Goal: Task Accomplishment & Management: Complete application form

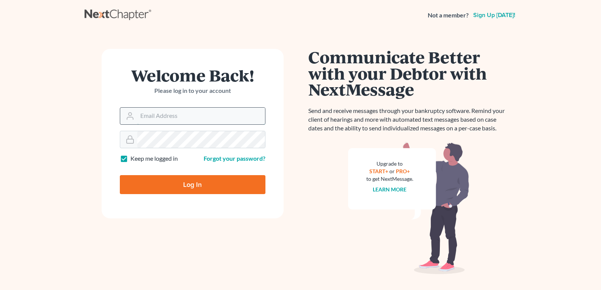
click at [189, 112] on input "Email Address" at bounding box center [201, 116] width 128 height 17
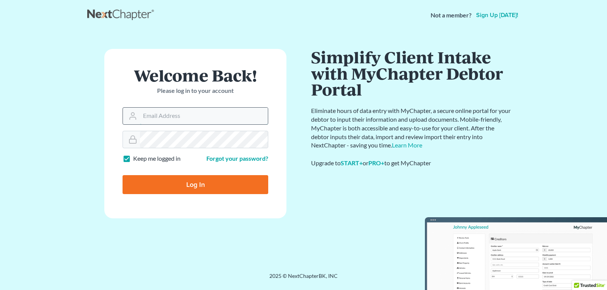
click at [122, 175] on input "Log In" at bounding box center [195, 184] width 146 height 19
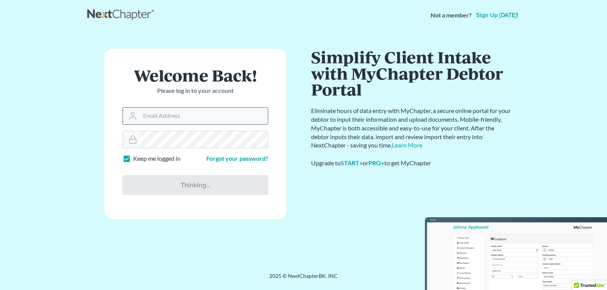
type input "Thinking..."
type input "[PERSON_NAME][EMAIL_ADDRESS][DOMAIN_NAME]"
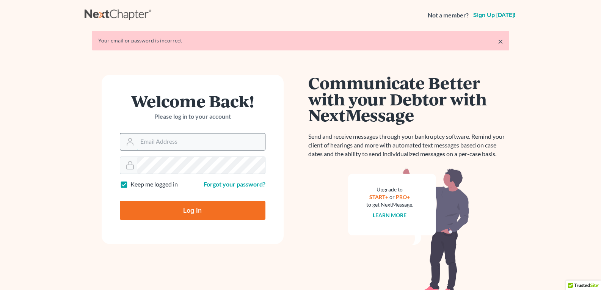
click at [223, 146] on input "Email Address" at bounding box center [201, 141] width 128 height 17
type input "[PERSON_NAME][EMAIL_ADDRESS][DOMAIN_NAME]"
click at [166, 208] on input "Log In" at bounding box center [193, 210] width 146 height 19
type input "Thinking..."
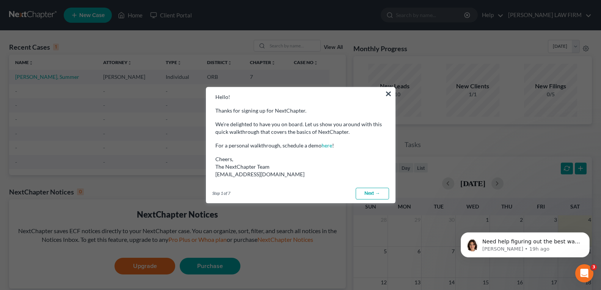
click at [371, 193] on link "Next →" at bounding box center [372, 194] width 33 height 12
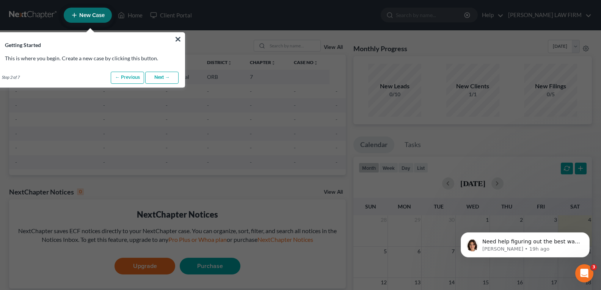
click at [160, 77] on link "Next →" at bounding box center [161, 78] width 33 height 12
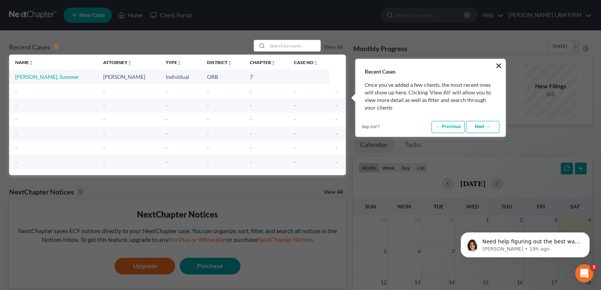
click at [477, 126] on link "Next →" at bounding box center [482, 127] width 33 height 12
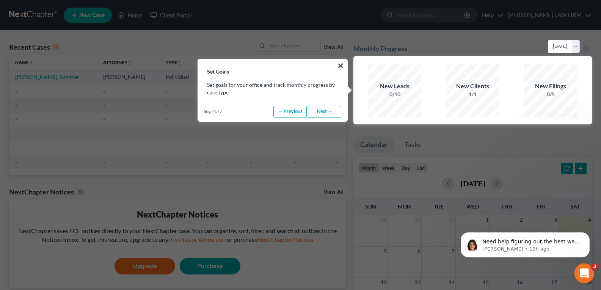
click at [590, 275] on div "Open Intercom Messenger" at bounding box center [583, 272] width 25 height 25
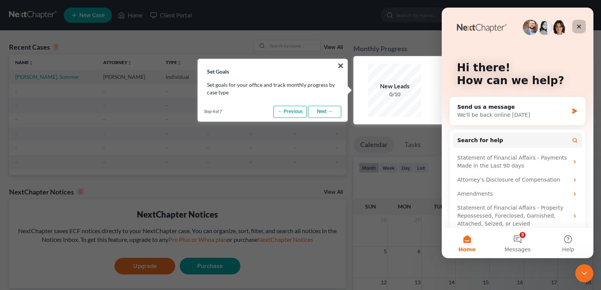
click at [580, 27] on icon "Close" at bounding box center [579, 27] width 6 height 6
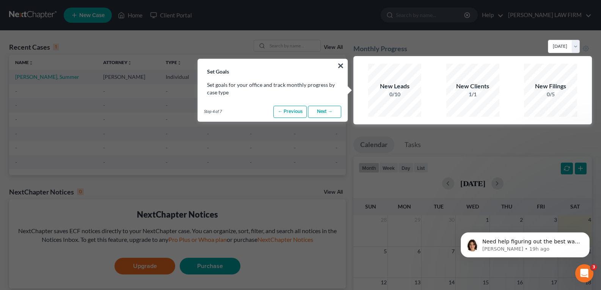
click at [320, 113] on link "Next →" at bounding box center [324, 112] width 33 height 12
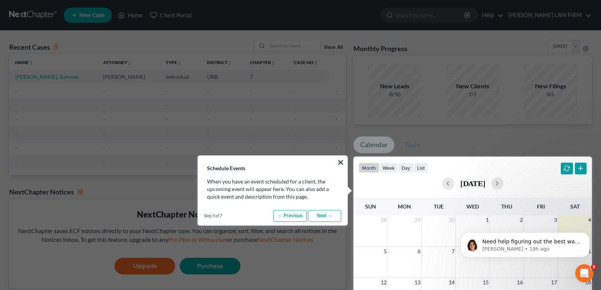
click at [328, 216] on link "Next →" at bounding box center [324, 216] width 33 height 12
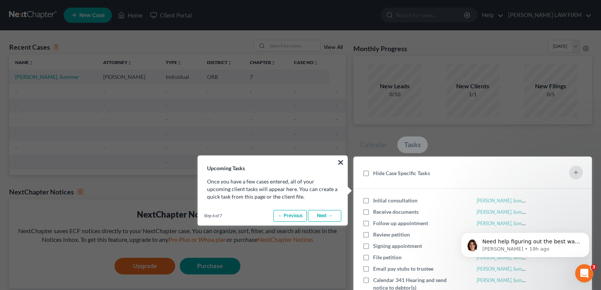
click at [319, 215] on link "Next →" at bounding box center [324, 216] width 33 height 12
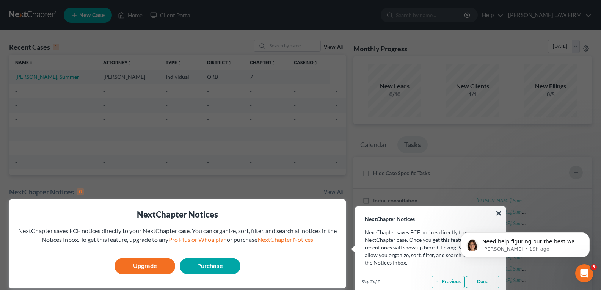
click at [481, 281] on link "Done" at bounding box center [482, 282] width 33 height 12
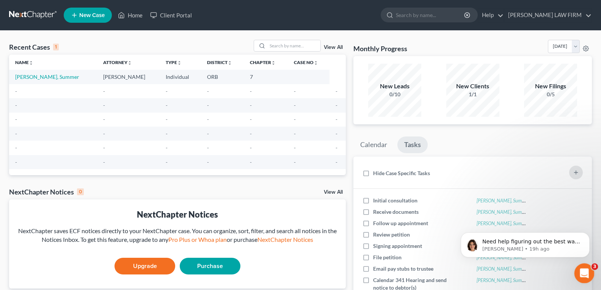
click at [581, 269] on icon "Open Intercom Messenger" at bounding box center [583, 272] width 13 height 13
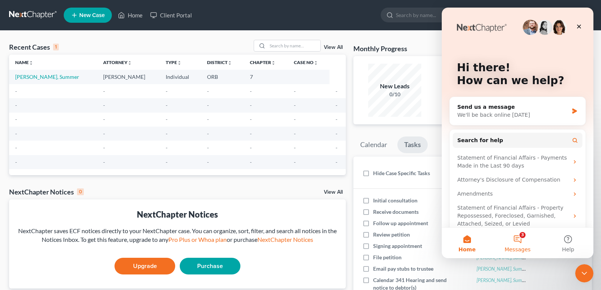
click at [518, 239] on button "3 Messages" at bounding box center [517, 243] width 50 height 30
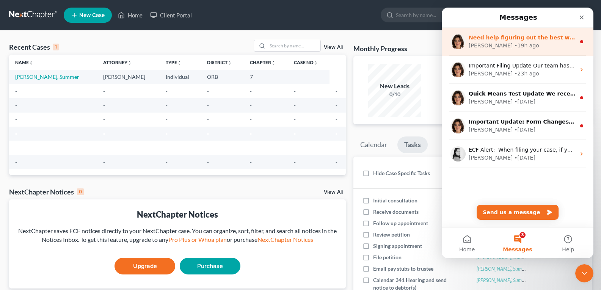
click at [530, 44] on div "Emma • 19h ago" at bounding box center [522, 46] width 107 height 8
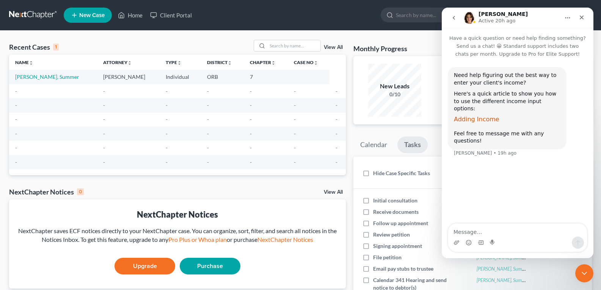
click at [463, 116] on span "Adding Income" at bounding box center [476, 119] width 45 height 7
click at [582, 17] on icon "Close" at bounding box center [582, 17] width 6 height 6
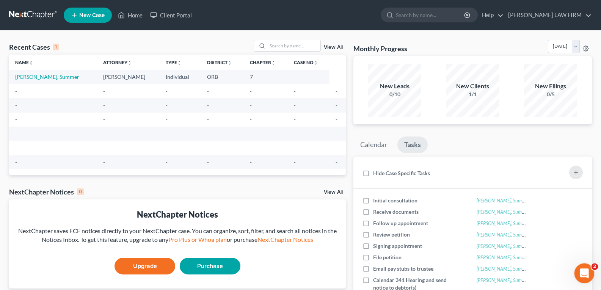
click at [579, 275] on icon "Open Intercom Messenger" at bounding box center [583, 272] width 13 height 13
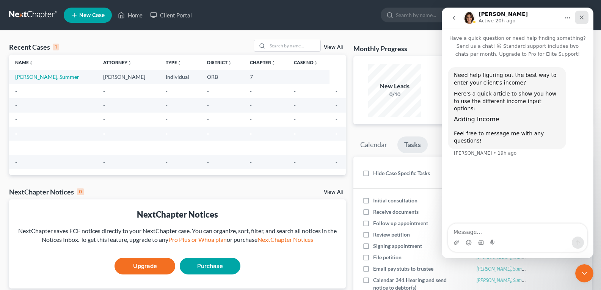
click at [582, 17] on icon "Close" at bounding box center [582, 18] width 4 height 4
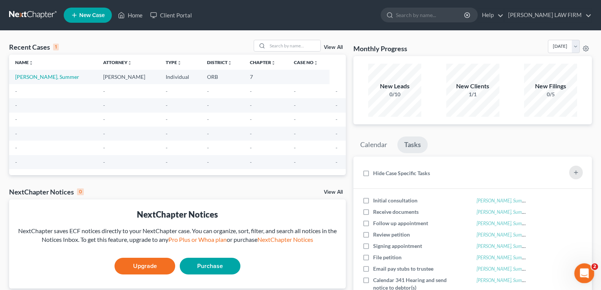
click at [586, 281] on html at bounding box center [583, 272] width 18 height 18
click at [585, 267] on div "Open Intercom Messenger" at bounding box center [583, 272] width 25 height 25
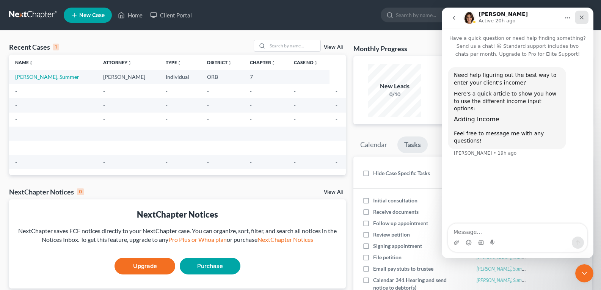
click at [583, 20] on icon "Close" at bounding box center [582, 17] width 6 height 6
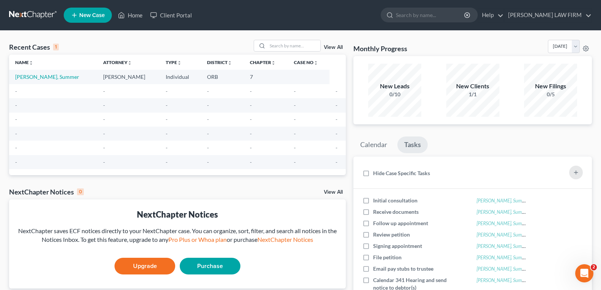
click at [28, 47] on div "Recent Cases 1" at bounding box center [34, 46] width 50 height 9
click at [29, 74] on link "Felton, Summer" at bounding box center [47, 77] width 64 height 6
select select "5"
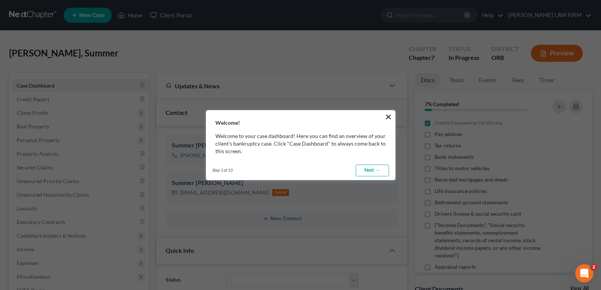
click at [361, 168] on link "Next →" at bounding box center [372, 171] width 33 height 12
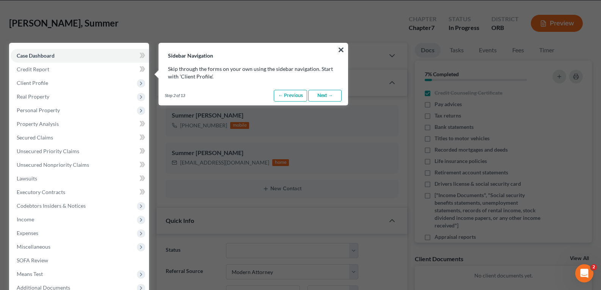
scroll to position [35, 0]
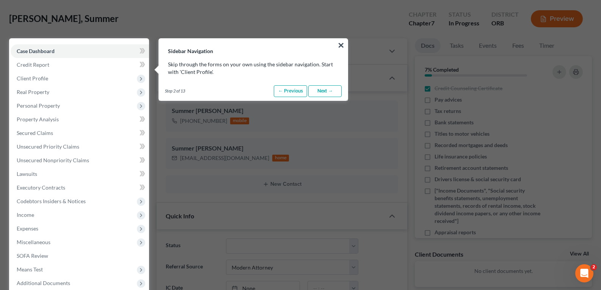
click at [327, 91] on link "Next →" at bounding box center [324, 91] width 33 height 12
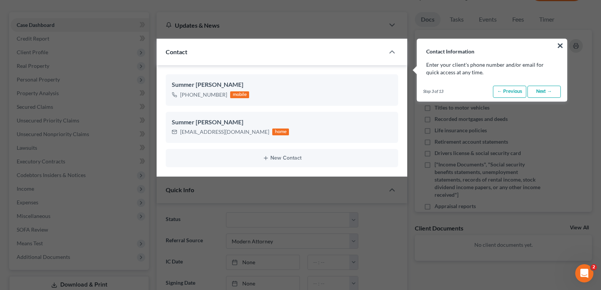
scroll to position [61, 0]
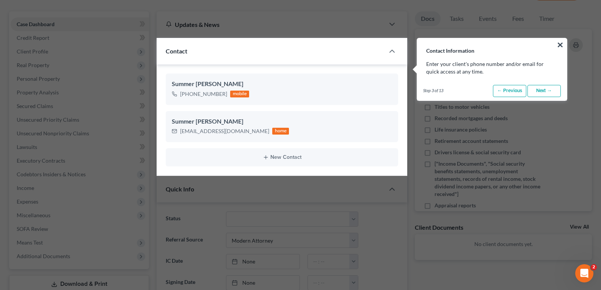
click at [545, 93] on link "Next →" at bounding box center [543, 91] width 33 height 12
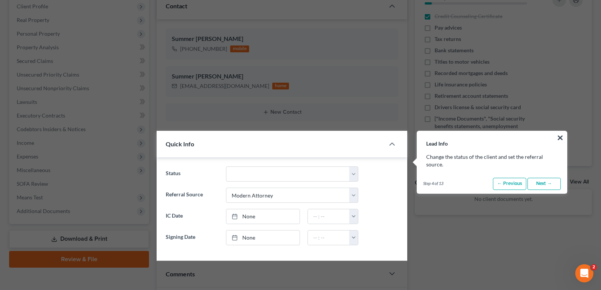
scroll to position [199, 0]
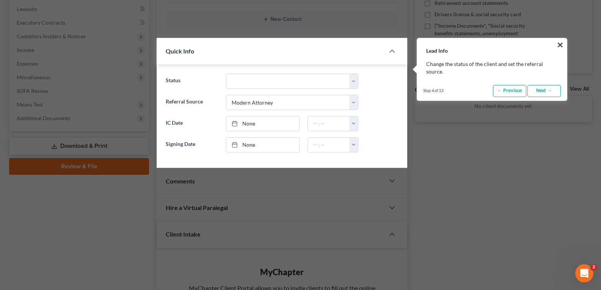
click at [543, 93] on link "Next →" at bounding box center [543, 91] width 33 height 12
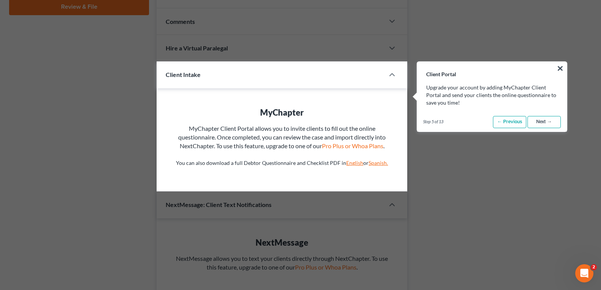
scroll to position [383, 0]
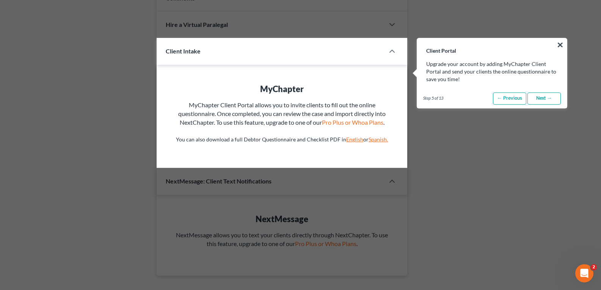
click at [555, 102] on link "Next →" at bounding box center [543, 99] width 33 height 12
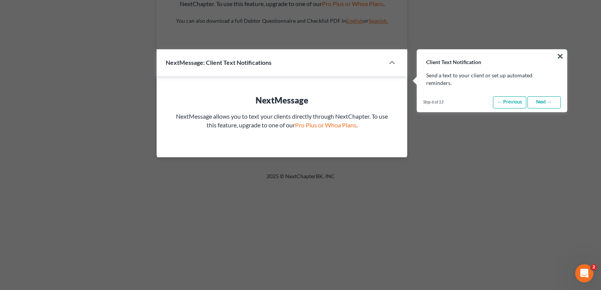
scroll to position [513, 0]
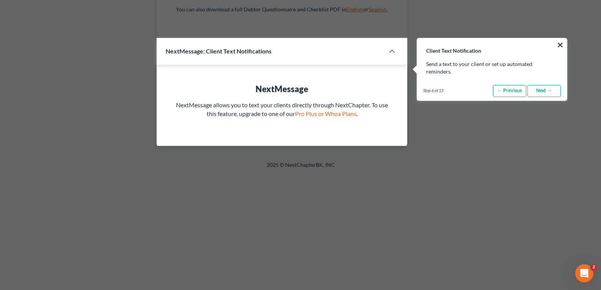
click at [540, 85] on link "Next →" at bounding box center [543, 91] width 33 height 12
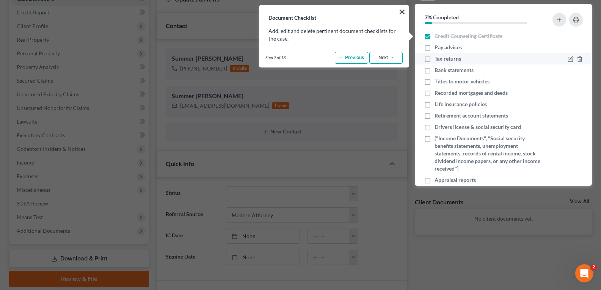
scroll to position [53, 0]
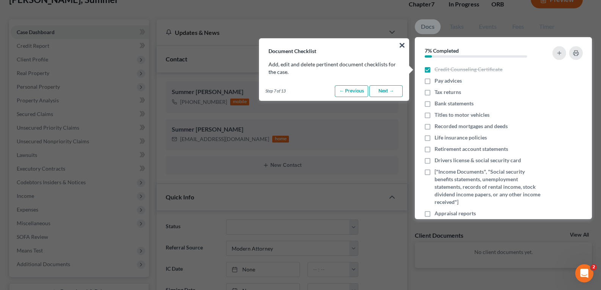
click at [384, 90] on link "Next →" at bounding box center [385, 91] width 33 height 12
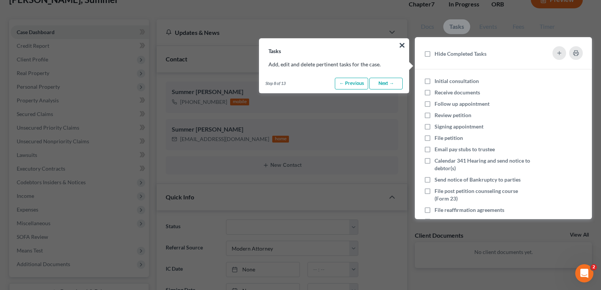
click at [383, 85] on link "Next →" at bounding box center [385, 84] width 33 height 12
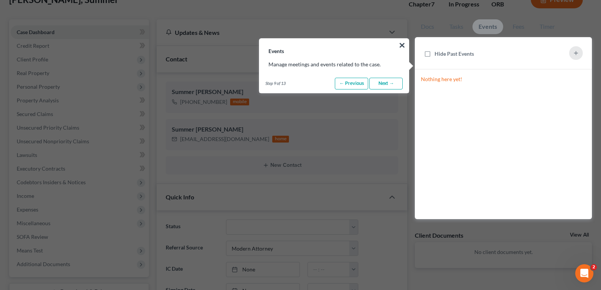
click at [383, 85] on link "Next →" at bounding box center [385, 84] width 33 height 12
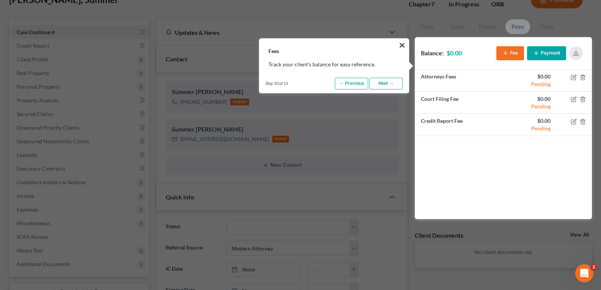
click at [384, 85] on link "Next →" at bounding box center [385, 84] width 33 height 12
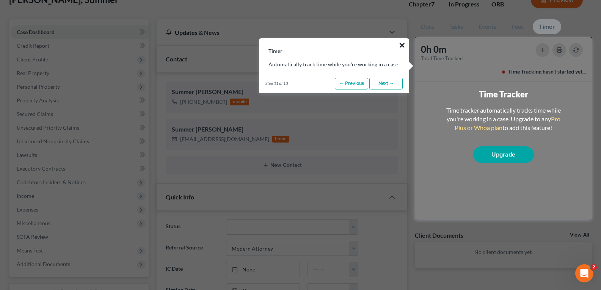
click at [400, 44] on button "×" at bounding box center [401, 45] width 7 height 12
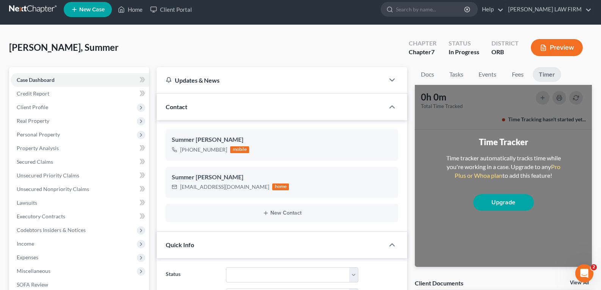
scroll to position [0, 0]
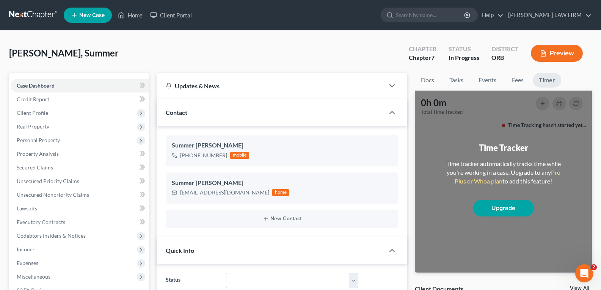
click at [565, 54] on button "Preview" at bounding box center [557, 53] width 52 height 17
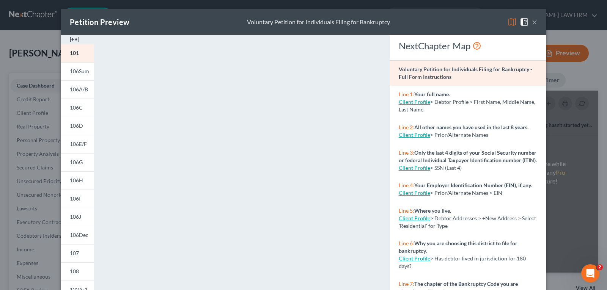
click at [532, 22] on button "×" at bounding box center [534, 21] width 5 height 9
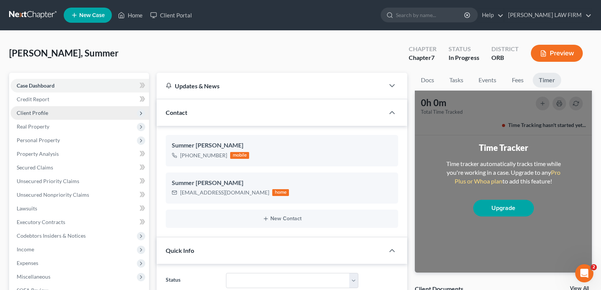
click at [35, 113] on span "Client Profile" at bounding box center [32, 113] width 31 height 6
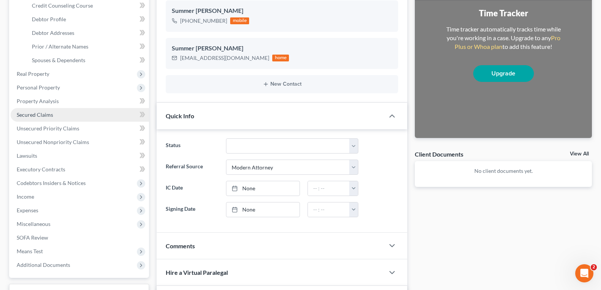
scroll to position [152, 0]
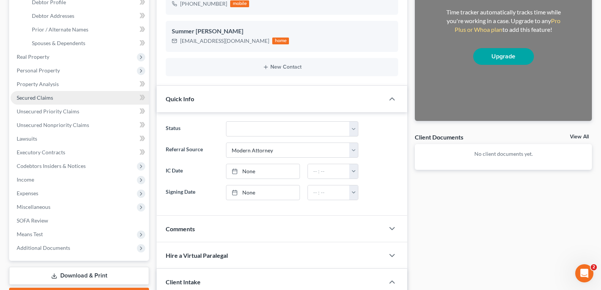
click at [45, 99] on span "Secured Claims" at bounding box center [35, 97] width 36 height 6
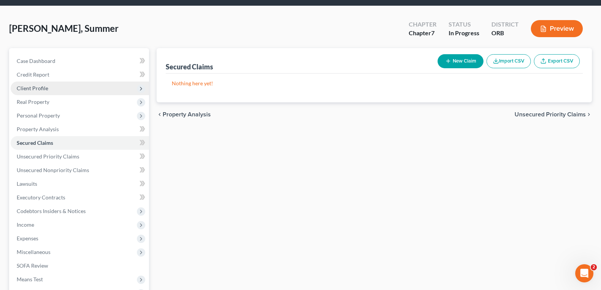
scroll to position [38, 0]
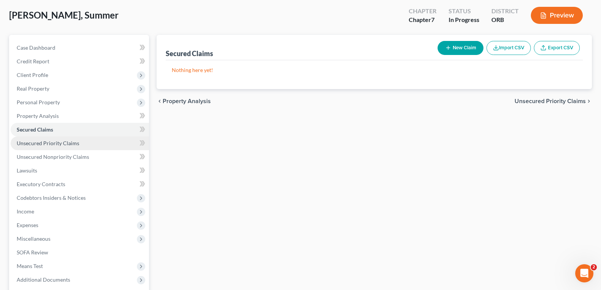
click at [44, 144] on span "Unsecured Priority Claims" at bounding box center [48, 143] width 63 height 6
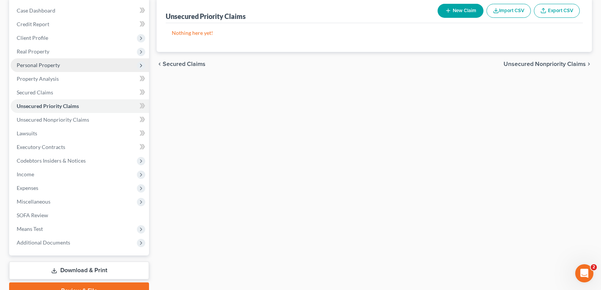
scroll to position [76, 0]
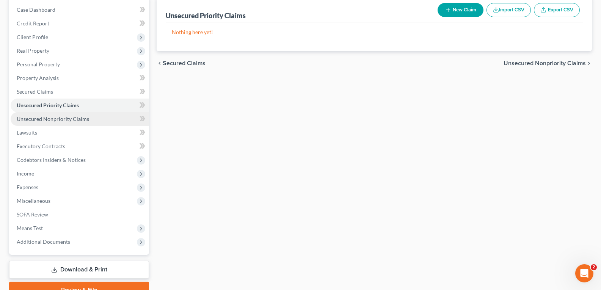
click at [54, 123] on link "Unsecured Nonpriority Claims" at bounding box center [80, 119] width 138 height 14
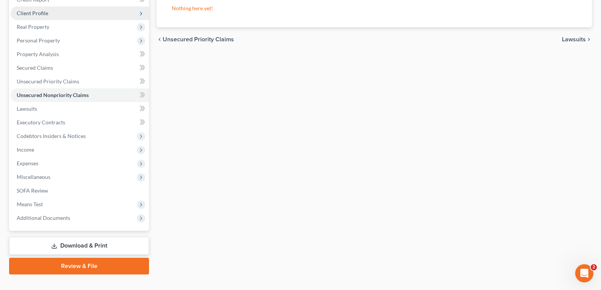
scroll to position [113, 0]
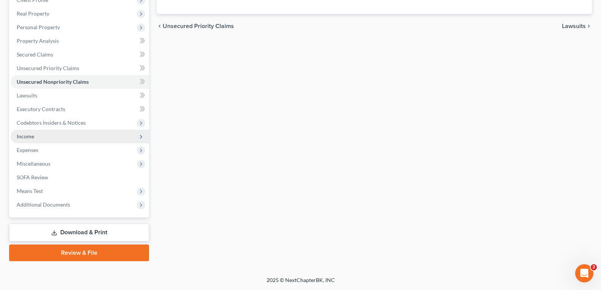
click at [28, 132] on span "Income" at bounding box center [80, 137] width 138 height 14
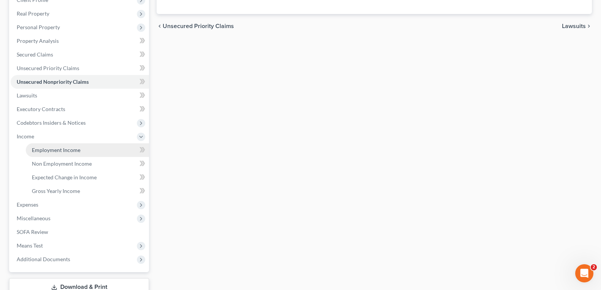
click at [55, 148] on span "Employment Income" at bounding box center [56, 150] width 49 height 6
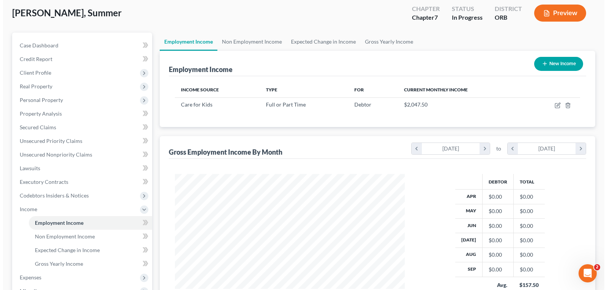
scroll to position [38, 0]
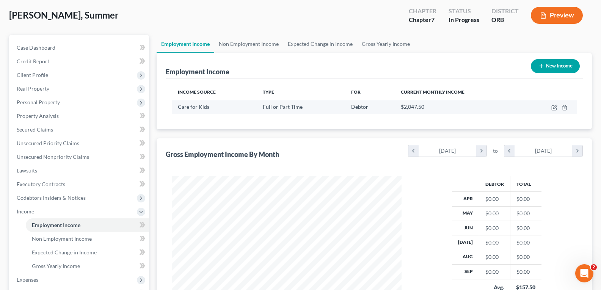
click at [204, 103] on div "Care for Kids" at bounding box center [214, 107] width 73 height 8
click at [199, 106] on span "Care for Kids" at bounding box center [193, 107] width 31 height 6
click at [555, 108] on icon "button" at bounding box center [554, 108] width 6 height 6
select select "0"
select select "38"
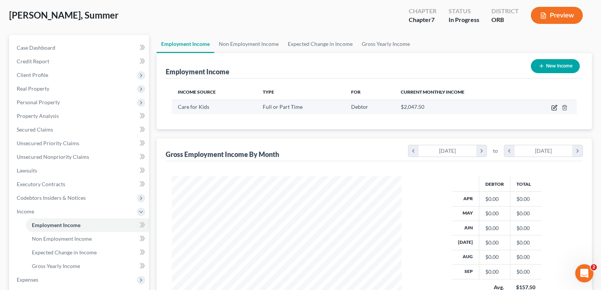
select select "2"
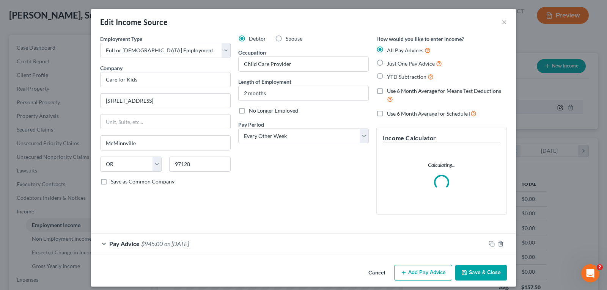
scroll to position [136, 248]
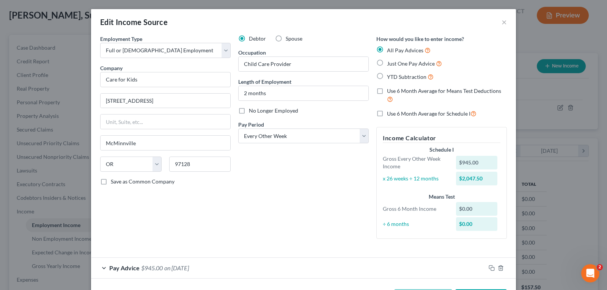
click at [387, 62] on label "Just One Pay Advice" at bounding box center [414, 63] width 55 height 9
click at [390, 62] on input "Just One Pay Advice" at bounding box center [392, 61] width 5 height 5
radio input "true"
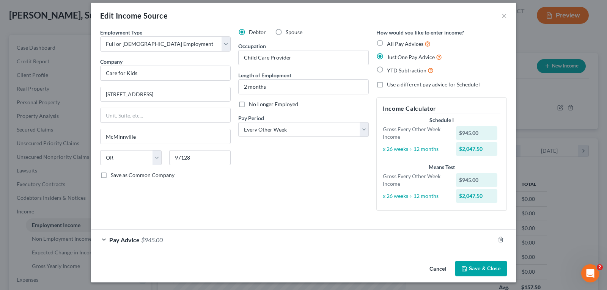
scroll to position [8, 0]
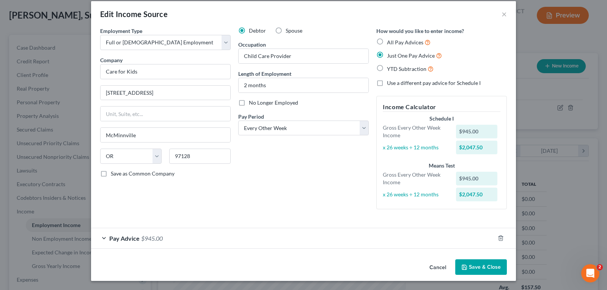
click at [123, 237] on span "Pay Advice" at bounding box center [124, 238] width 30 height 7
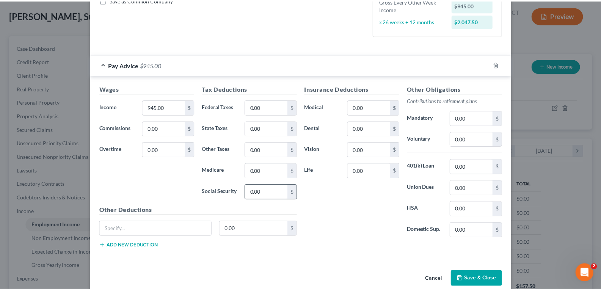
scroll to position [193, 0]
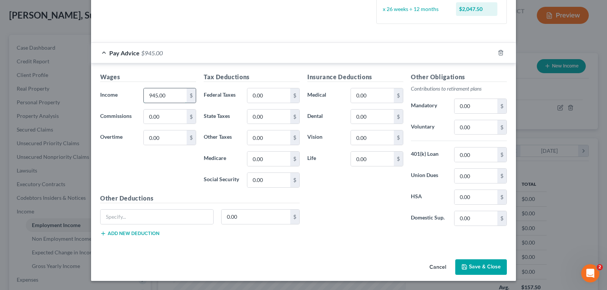
click at [154, 96] on input "945.00" at bounding box center [165, 95] width 43 height 14
click at [156, 96] on input "945.00" at bounding box center [165, 95] width 43 height 14
type input "941"
click at [269, 100] on input "0.00" at bounding box center [268, 95] width 43 height 14
type input "50"
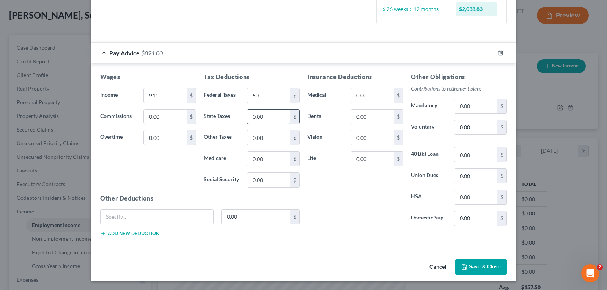
click at [268, 117] on input "0.00" at bounding box center [268, 117] width 43 height 14
type input "55"
click at [267, 136] on input "0.00" at bounding box center [268, 137] width 43 height 14
click at [265, 158] on input "0.00" at bounding box center [268, 159] width 43 height 14
type input "13.65"
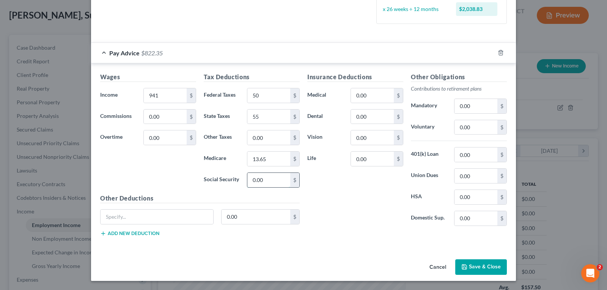
click at [262, 180] on input "0.00" at bounding box center [268, 180] width 43 height 14
type input "58.35"
click at [351, 185] on div "Insurance Deductions Medical 0.00 $ Dental 0.00 $ Vision 0.00 $ Life 0.00 $" at bounding box center [355, 152] width 104 height 160
click at [143, 222] on input "text" at bounding box center [156, 217] width 113 height 14
click at [148, 218] on input "Worker's compesation" at bounding box center [156, 217] width 113 height 14
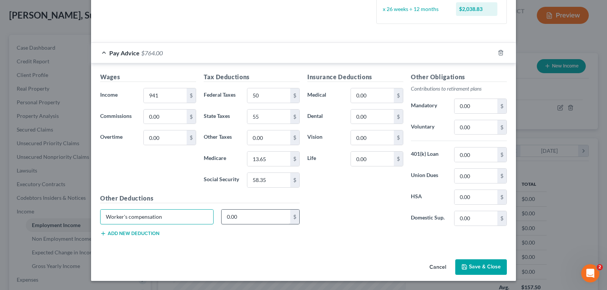
type input "Worker's compensation"
click at [240, 221] on input "0.00" at bounding box center [255, 217] width 69 height 14
type input "1.65"
click at [474, 265] on button "Save & Close" at bounding box center [481, 267] width 52 height 16
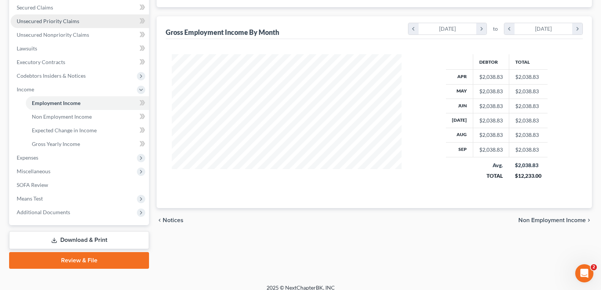
scroll to position [168, 0]
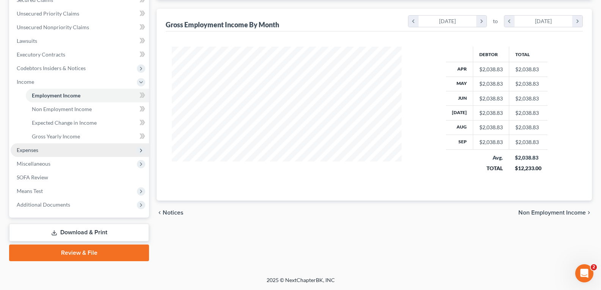
click at [52, 152] on span "Expenses" at bounding box center [80, 150] width 138 height 14
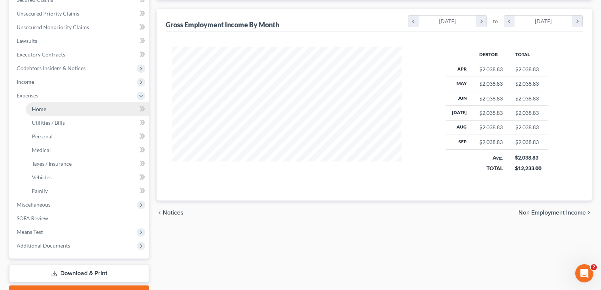
click at [53, 109] on link "Home" at bounding box center [87, 109] width 123 height 14
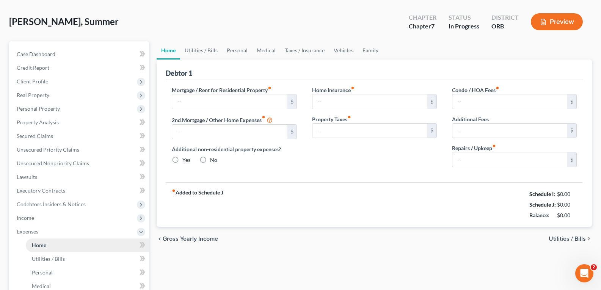
type input "0.00"
radio input "true"
type input "0.00"
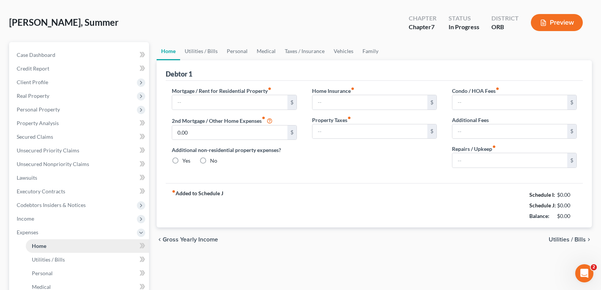
type input "0.00"
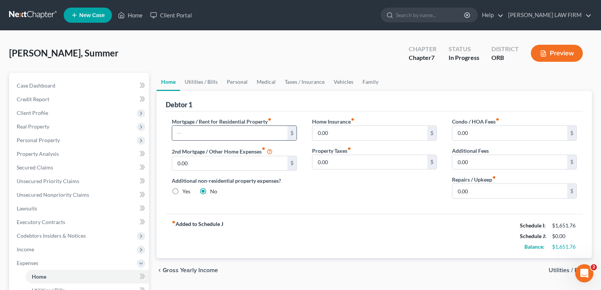
click at [273, 132] on input "text" at bounding box center [229, 133] width 115 height 14
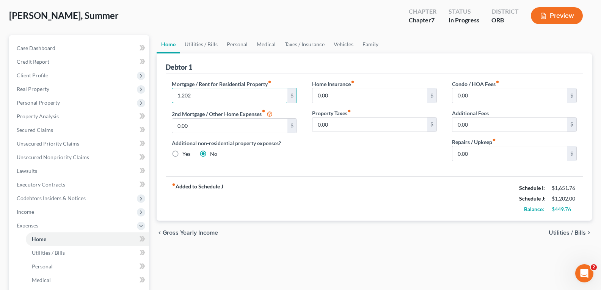
scroll to position [38, 0]
type input "1,202"
click at [578, 232] on span "Utilities / Bills" at bounding box center [567, 232] width 37 height 6
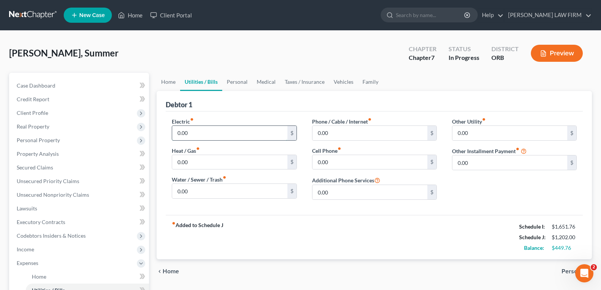
click at [193, 133] on input "0.00" at bounding box center [229, 133] width 115 height 14
type input "120"
click at [189, 194] on input "0.00" at bounding box center [229, 191] width 115 height 14
type input "2"
type input "130"
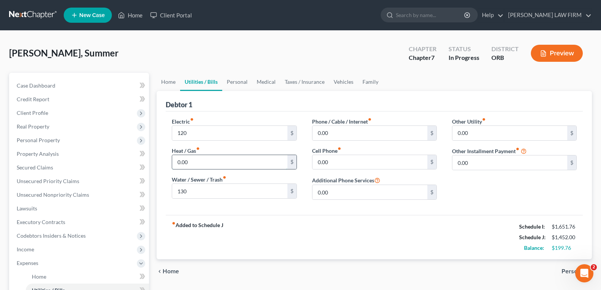
click at [194, 158] on input "0.00" at bounding box center [229, 162] width 115 height 14
click at [341, 138] on input "0.00" at bounding box center [369, 133] width 115 height 14
type input "80"
click at [257, 157] on input "0.00" at bounding box center [229, 162] width 115 height 14
type input "9"
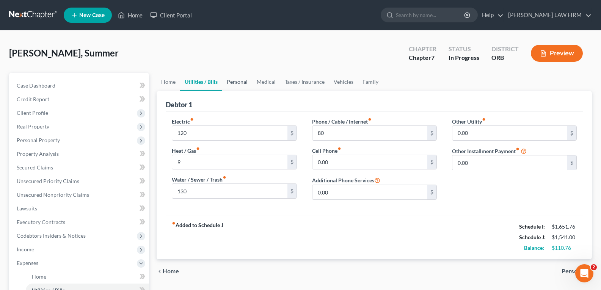
click at [232, 84] on link "Personal" at bounding box center [237, 82] width 30 height 18
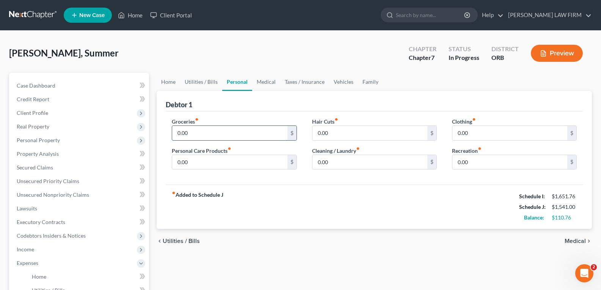
click at [211, 132] on input "0.00" at bounding box center [229, 133] width 115 height 14
type input "500"
click at [577, 240] on span "Medical" at bounding box center [575, 241] width 21 height 6
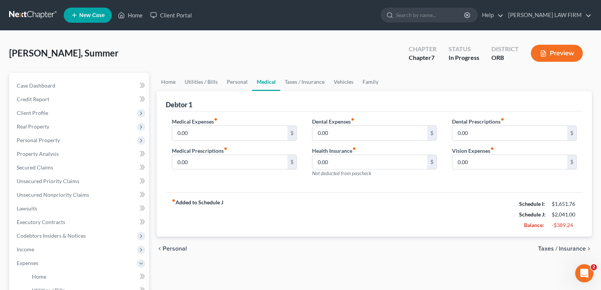
click at [573, 249] on span "Taxes / Insurance" at bounding box center [562, 249] width 48 height 6
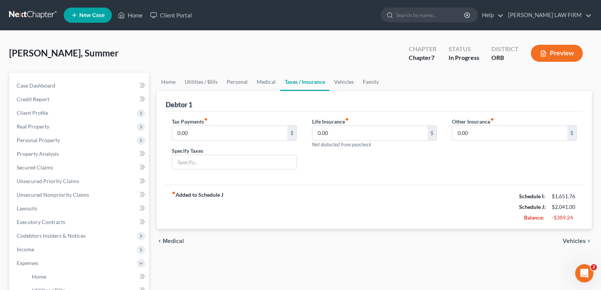
click at [576, 240] on span "Vehicles" at bounding box center [574, 241] width 23 height 6
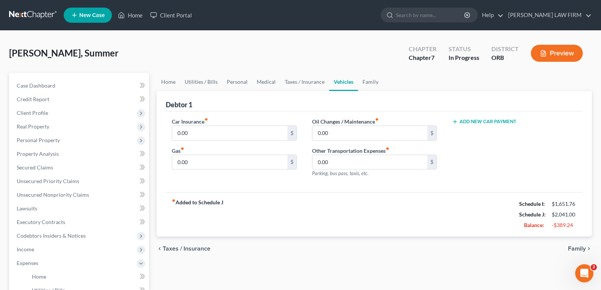
click at [577, 247] on span "Family" at bounding box center [577, 249] width 18 height 6
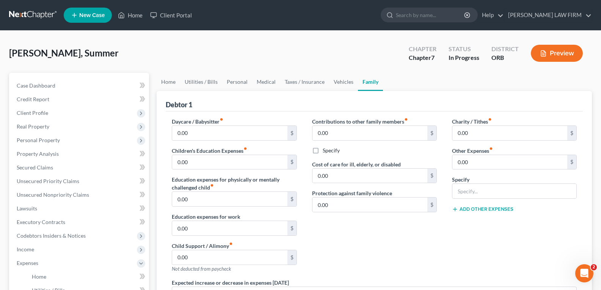
click at [577, 247] on div "Charity / Tithes fiber_manual_record 0.00 $ Other Expenses fiber_manual_record …" at bounding box center [514, 198] width 140 height 161
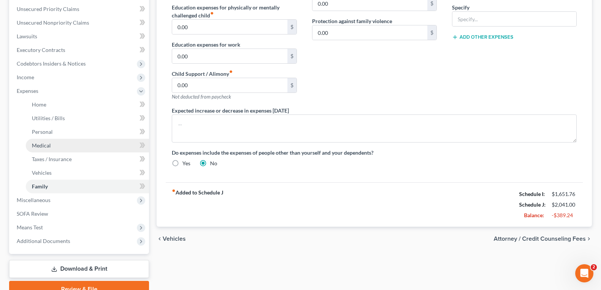
scroll to position [190, 0]
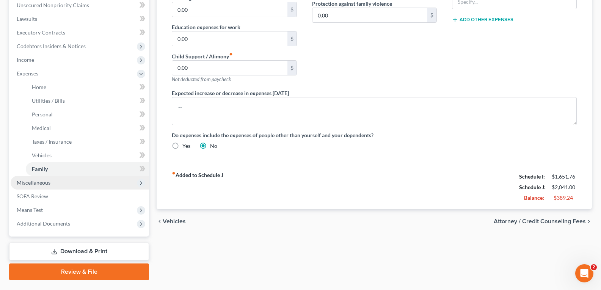
click at [45, 183] on span "Miscellaneous" at bounding box center [34, 182] width 34 height 6
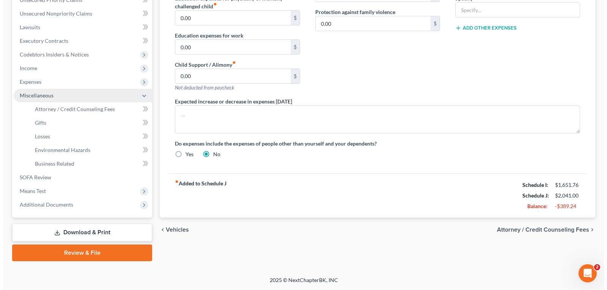
scroll to position [181, 0]
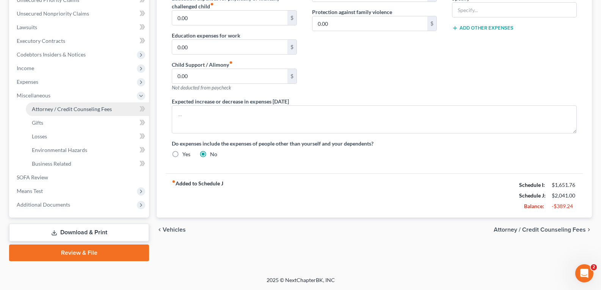
click at [67, 110] on span "Attorney / Credit Counseling Fees" at bounding box center [72, 109] width 80 height 6
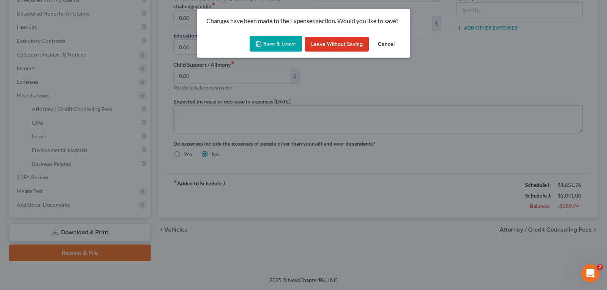
click at [273, 41] on button "Save & Leave" at bounding box center [275, 44] width 52 height 16
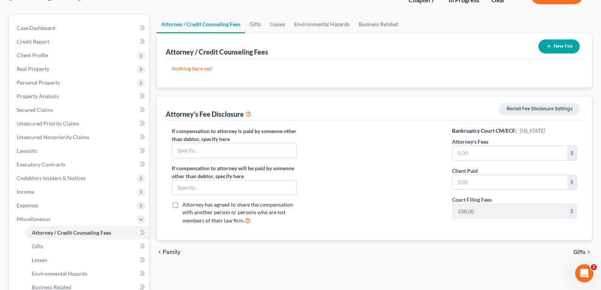
scroll to position [76, 0]
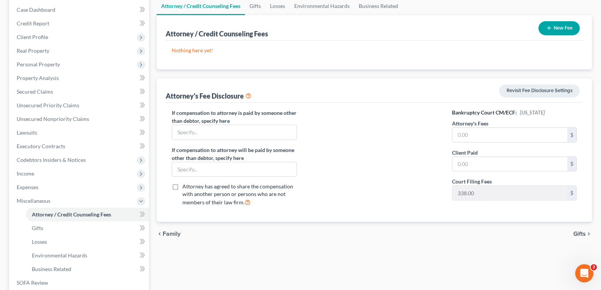
click at [557, 28] on button "New Fee" at bounding box center [558, 28] width 41 height 14
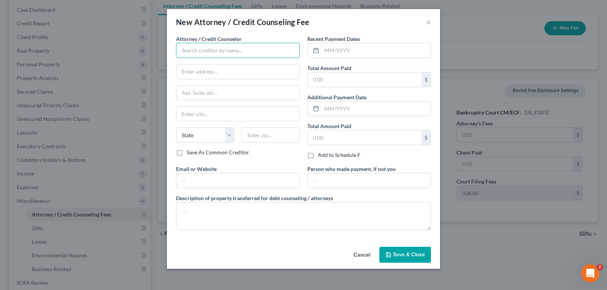
click at [248, 50] on input "text" at bounding box center [238, 50] width 124 height 15
click at [426, 22] on button "×" at bounding box center [427, 21] width 5 height 9
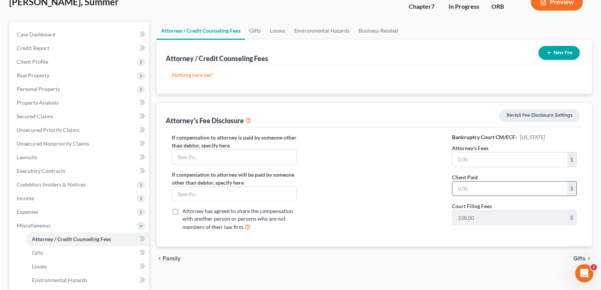
scroll to position [38, 0]
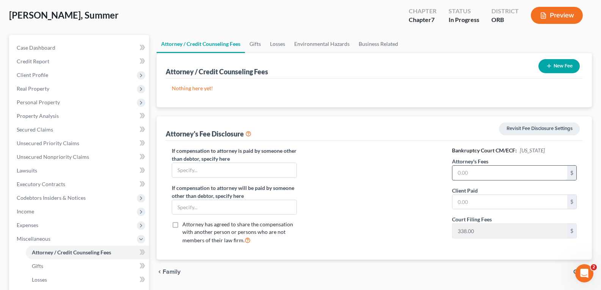
click at [502, 170] on input "text" at bounding box center [509, 173] width 115 height 14
type input "900"
click at [487, 199] on input "text" at bounding box center [509, 202] width 115 height 14
type input "900"
click at [427, 200] on div at bounding box center [374, 199] width 140 height 104
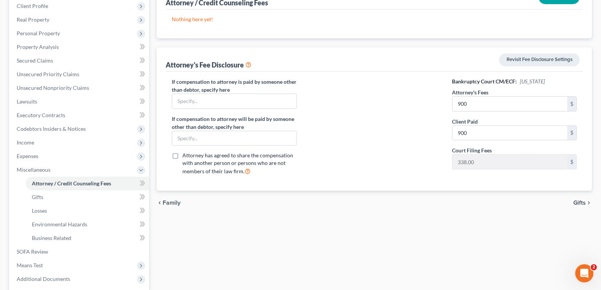
scroll to position [114, 0]
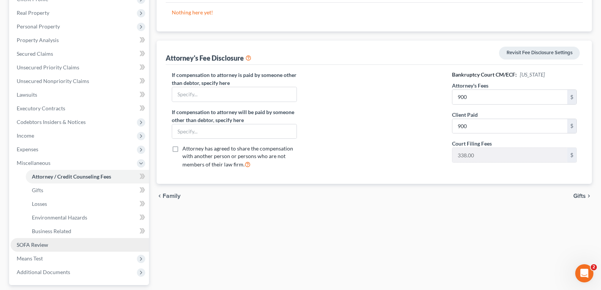
click at [43, 246] on span "SOFA Review" at bounding box center [32, 245] width 31 height 6
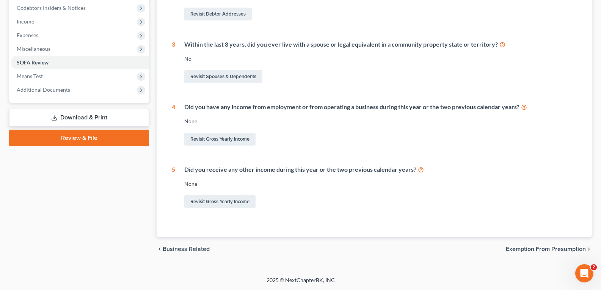
scroll to position [190, 0]
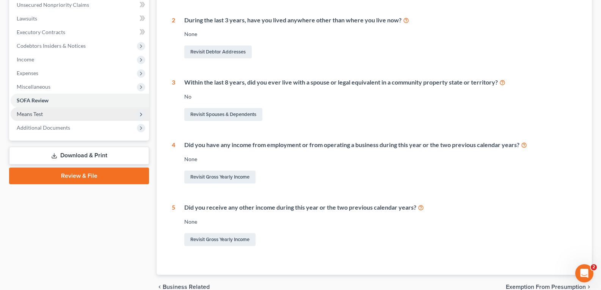
click at [78, 115] on span "Means Test" at bounding box center [80, 114] width 138 height 14
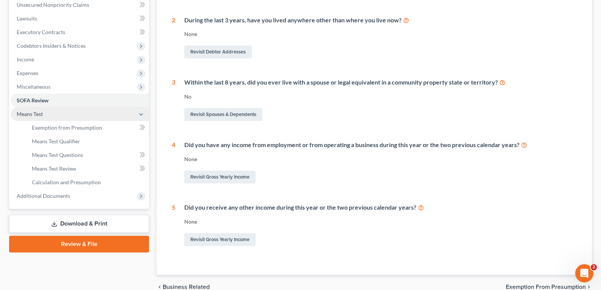
click at [36, 116] on span "Means Test" at bounding box center [30, 114] width 26 height 6
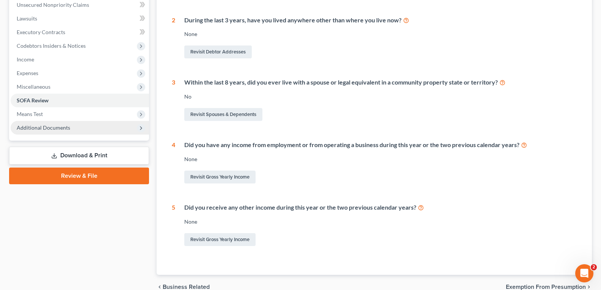
click at [35, 124] on span "Additional Documents" at bounding box center [43, 127] width 53 height 6
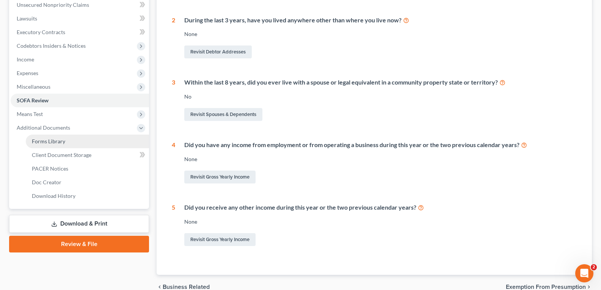
click at [47, 144] on span "Forms Library" at bounding box center [48, 141] width 33 height 6
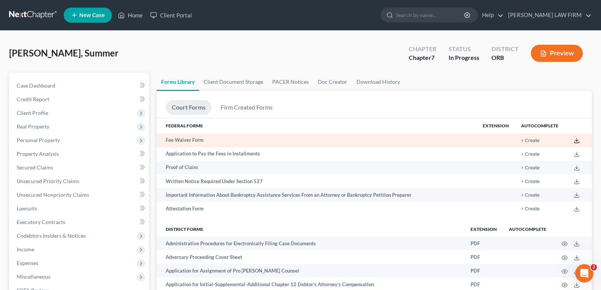
click at [577, 140] on line at bounding box center [577, 139] width 0 height 3
click at [532, 139] on button "+ Create" at bounding box center [530, 140] width 19 height 5
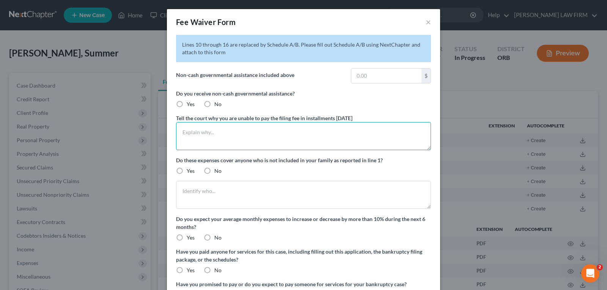
click at [231, 131] on textarea at bounding box center [303, 136] width 255 height 28
type textarea "Paying the filing fee will provide a substantial hardship to my family."
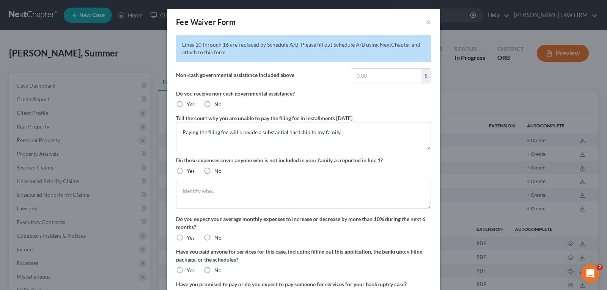
click at [187, 172] on label "Yes" at bounding box center [191, 171] width 8 height 8
click at [190, 172] on input "Yes" at bounding box center [192, 169] width 5 height 5
radio input "true"
click at [198, 192] on textarea at bounding box center [303, 195] width 255 height 28
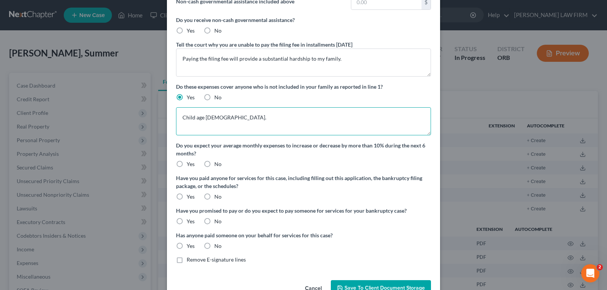
scroll to position [76, 0]
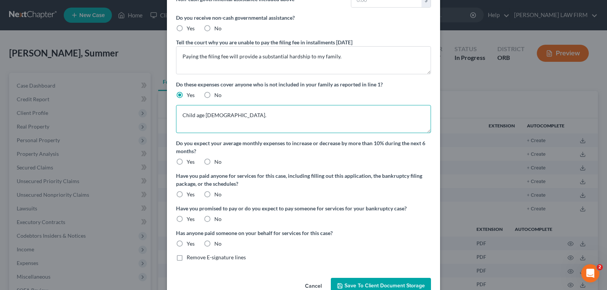
type textarea "Child age 5."
click at [214, 162] on label "No" at bounding box center [217, 162] width 7 height 8
click at [217, 162] on input "No" at bounding box center [219, 160] width 5 height 5
radio input "true"
click at [187, 194] on label "Yes" at bounding box center [191, 195] width 8 height 8
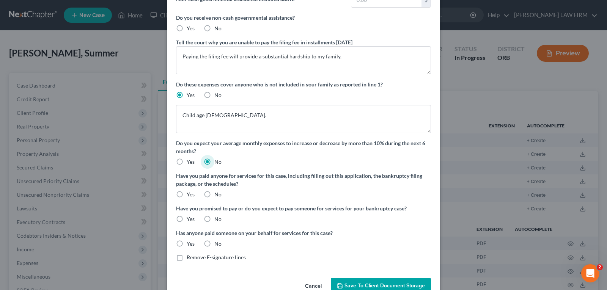
click at [190, 194] on input "Yes" at bounding box center [192, 193] width 5 height 5
radio input "true"
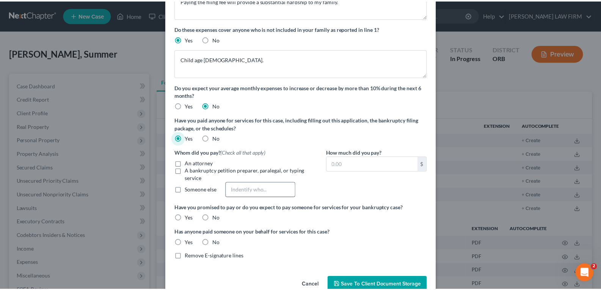
scroll to position [149, 0]
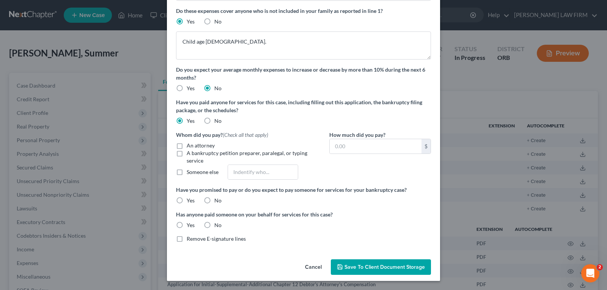
click at [187, 149] on label "A bankruptcy petition preparer, paralegal, or typing service" at bounding box center [250, 156] width 126 height 15
click at [190, 149] on input "A bankruptcy petition preparer, paralegal, or typing service" at bounding box center [192, 151] width 5 height 5
checkbox input "true"
click at [187, 144] on label "An attorney" at bounding box center [201, 146] width 28 height 8
click at [190, 144] on input "An attorney" at bounding box center [192, 144] width 5 height 5
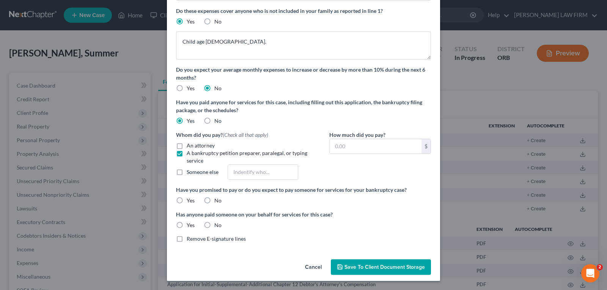
checkbox input "true"
click at [187, 154] on label "A bankruptcy petition preparer, paralegal, or typing service" at bounding box center [250, 156] width 126 height 15
click at [190, 154] on input "A bankruptcy petition preparer, paralegal, or typing service" at bounding box center [192, 151] width 5 height 5
checkbox input "false"
click at [348, 147] on input "text" at bounding box center [375, 146] width 92 height 14
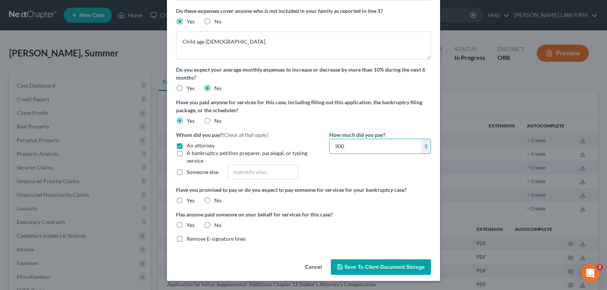
type input "900"
click at [214, 201] on label "No" at bounding box center [217, 201] width 7 height 8
click at [217, 201] on input "No" at bounding box center [219, 199] width 5 height 5
radio input "true"
click at [214, 225] on label "No" at bounding box center [217, 225] width 7 height 8
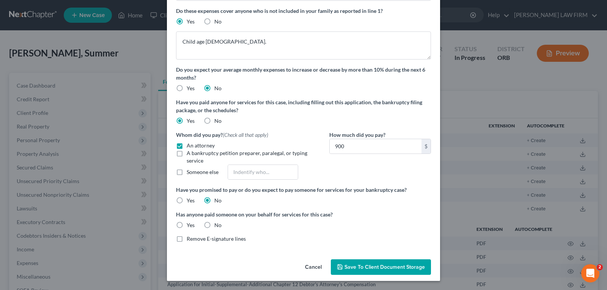
click at [217, 225] on input "No" at bounding box center [219, 223] width 5 height 5
radio input "true"
click at [364, 270] on span "Save to Client Document Storage" at bounding box center [384, 267] width 80 height 6
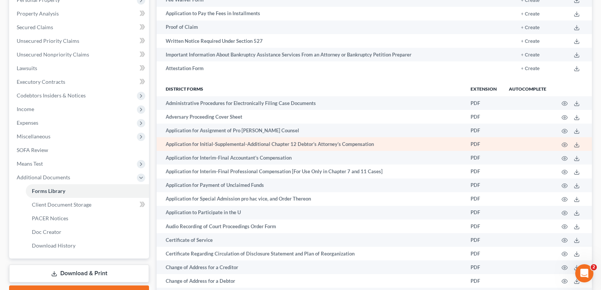
scroll to position [152, 0]
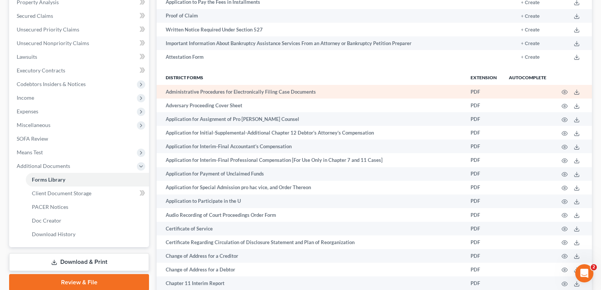
click at [224, 93] on td "Administrative Procedures for Electronically Filing Case Documents" at bounding box center [311, 92] width 308 height 14
click at [576, 92] on icon at bounding box center [577, 92] width 6 height 6
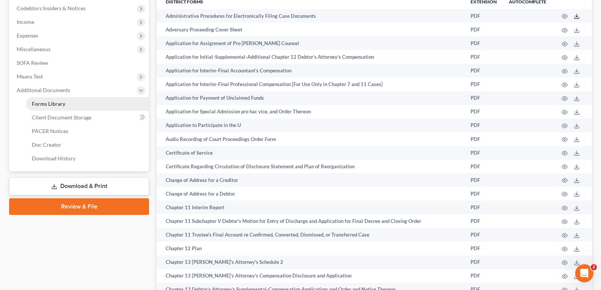
scroll to position [0, 0]
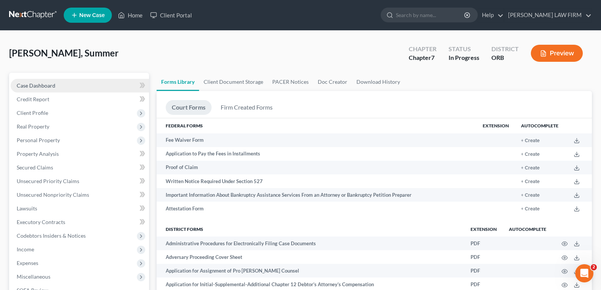
click at [45, 85] on span "Case Dashboard" at bounding box center [36, 85] width 39 height 6
select select "5"
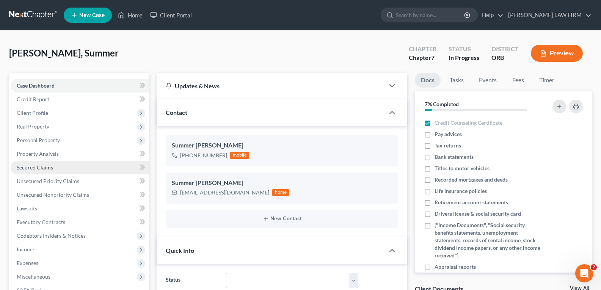
click at [45, 166] on span "Secured Claims" at bounding box center [35, 167] width 36 height 6
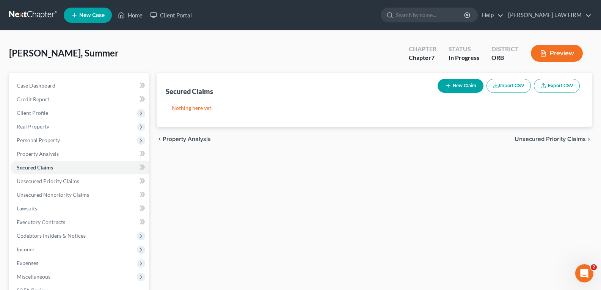
click at [207, 109] on p "Nothing here yet!" at bounding box center [374, 108] width 405 height 8
click at [183, 137] on span "Property Analysis" at bounding box center [187, 139] width 48 height 6
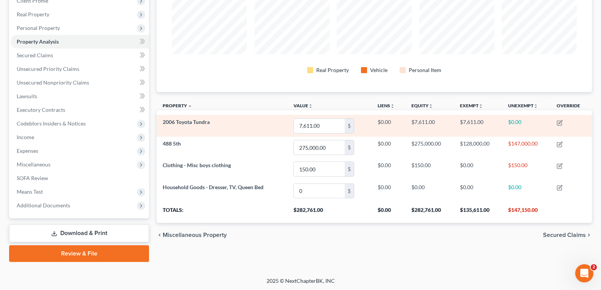
scroll to position [113, 0]
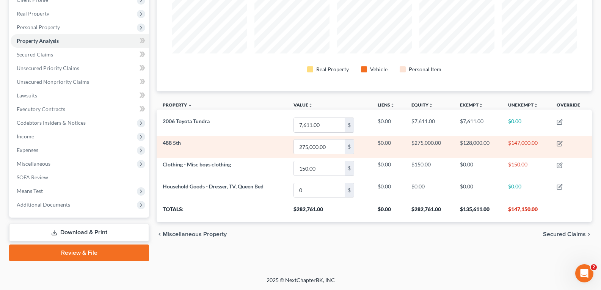
click at [221, 145] on td "488 5th" at bounding box center [222, 147] width 131 height 22
click at [260, 148] on td "488 5th" at bounding box center [222, 147] width 131 height 22
click at [523, 141] on td "$147,000.00" at bounding box center [526, 147] width 49 height 22
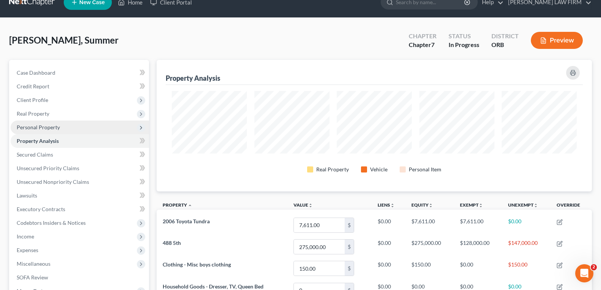
scroll to position [0, 0]
